Goal: Information Seeking & Learning: Learn about a topic

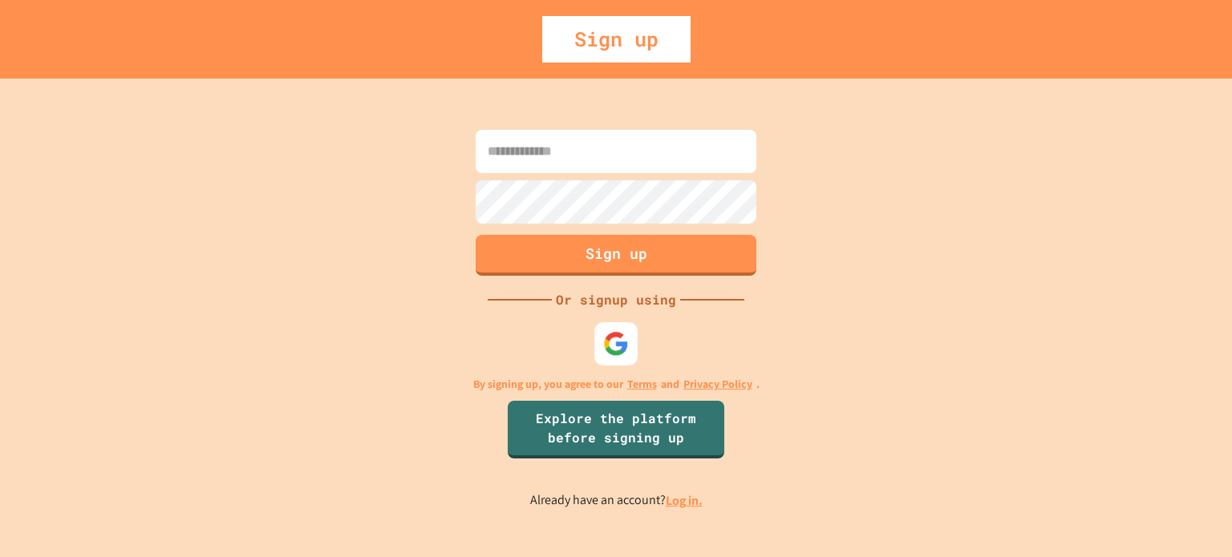
click at [622, 338] on img at bounding box center [616, 343] width 26 height 26
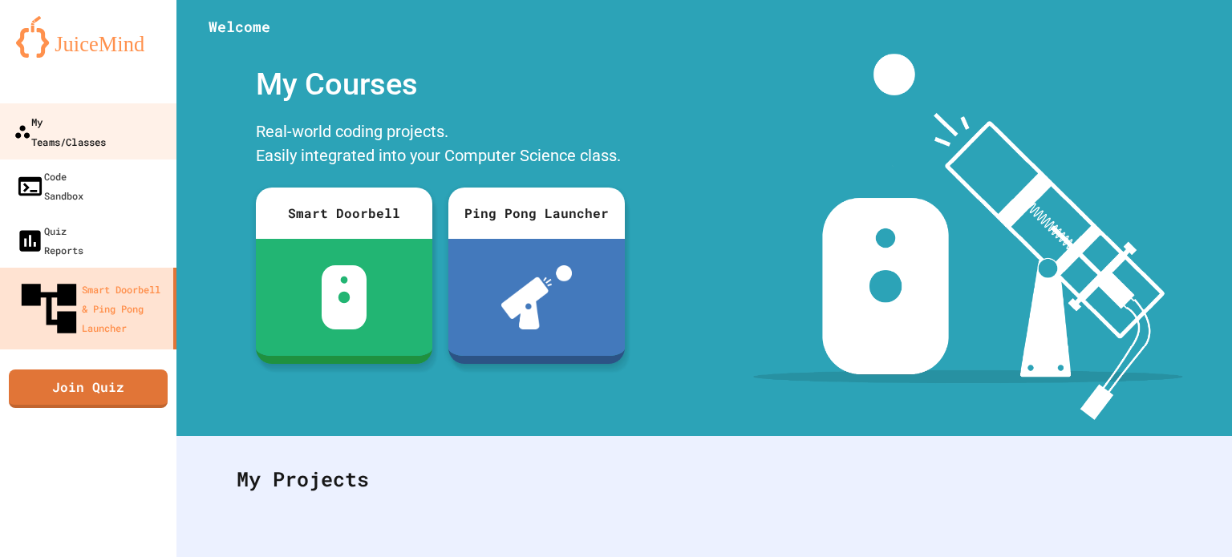
click at [90, 124] on div "My Teams/Classes" at bounding box center [60, 130] width 92 height 39
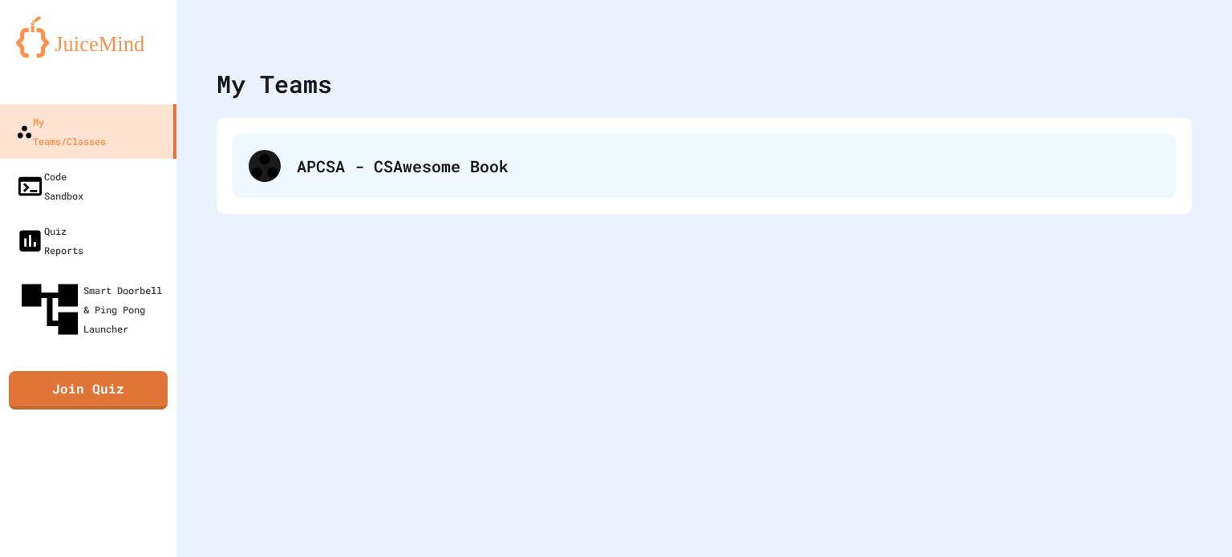
click at [344, 175] on div "APCSA - CSAwesome Book" at bounding box center [728, 166] width 863 height 24
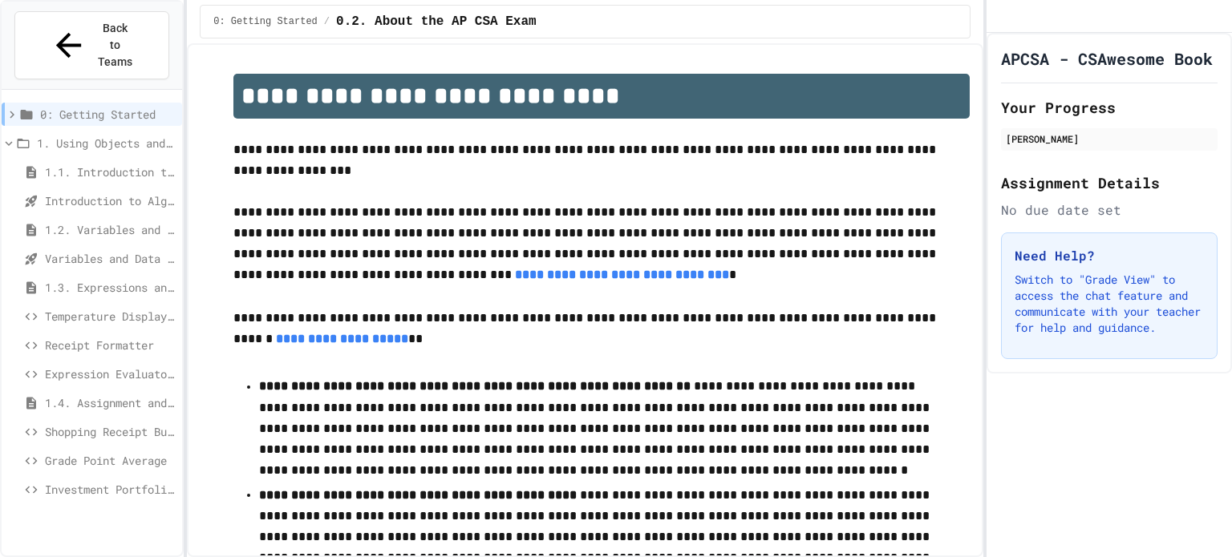
click at [79, 395] on span "1.4. Assignment and Input" at bounding box center [110, 403] width 131 height 17
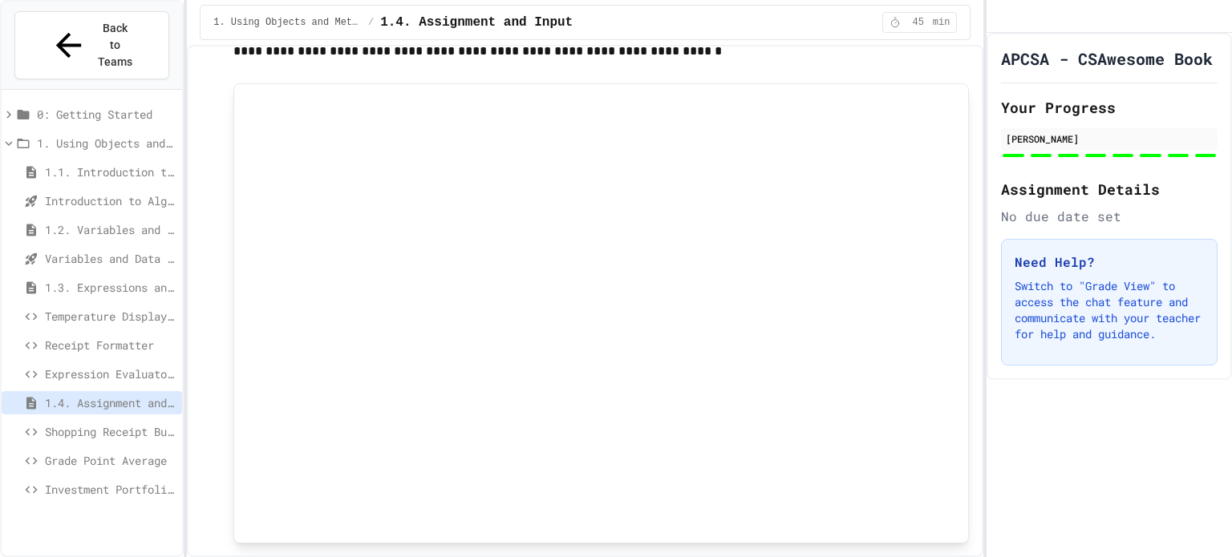
scroll to position [1195, 0]
